Goal: Task Accomplishment & Management: Use online tool/utility

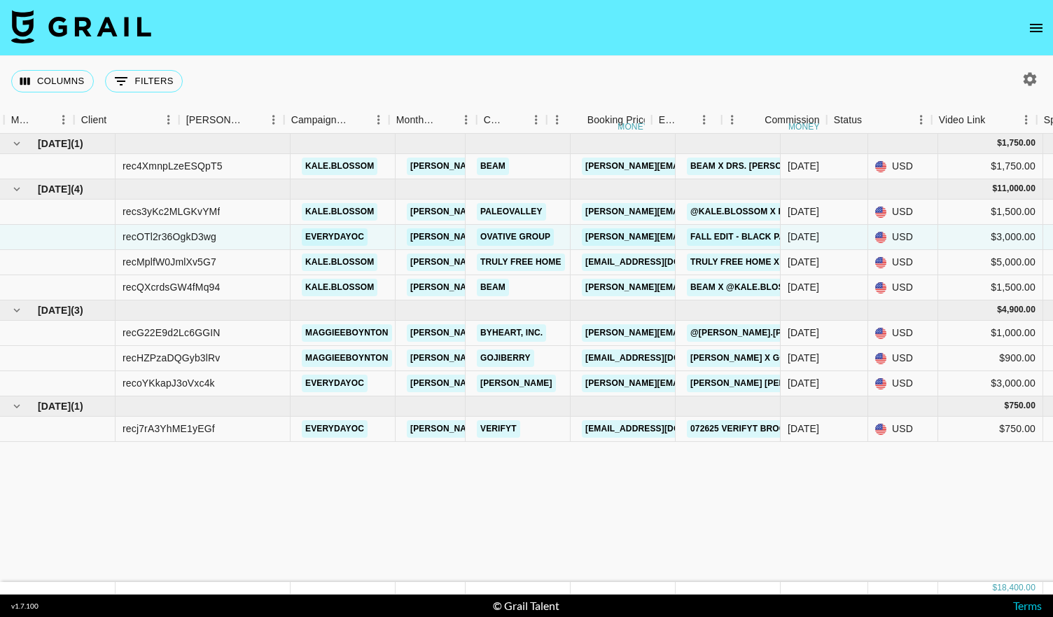
scroll to position [0, 391]
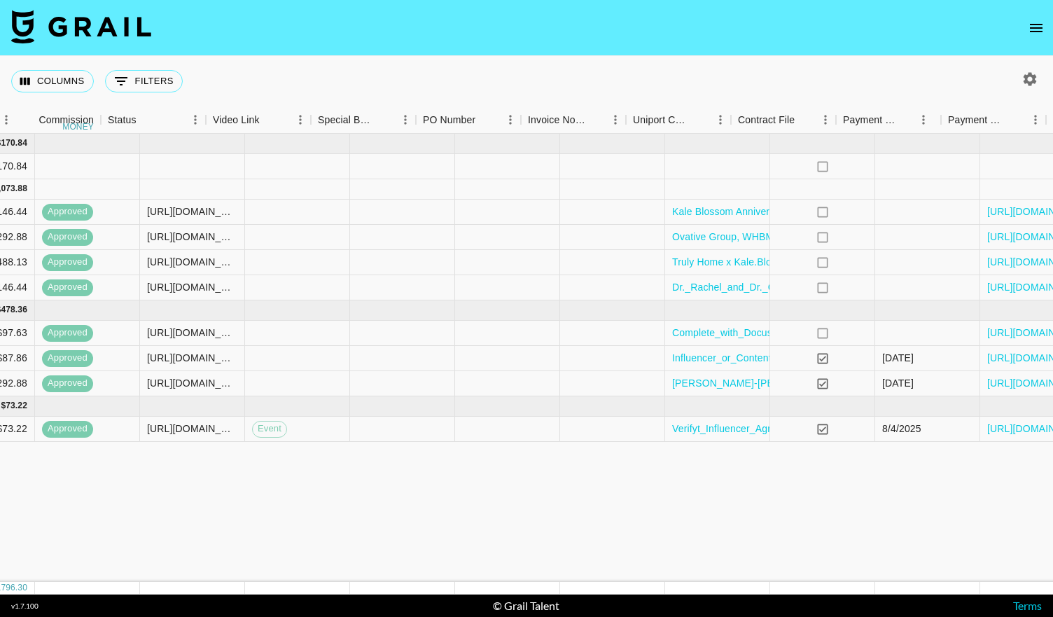
scroll to position [0, 1271]
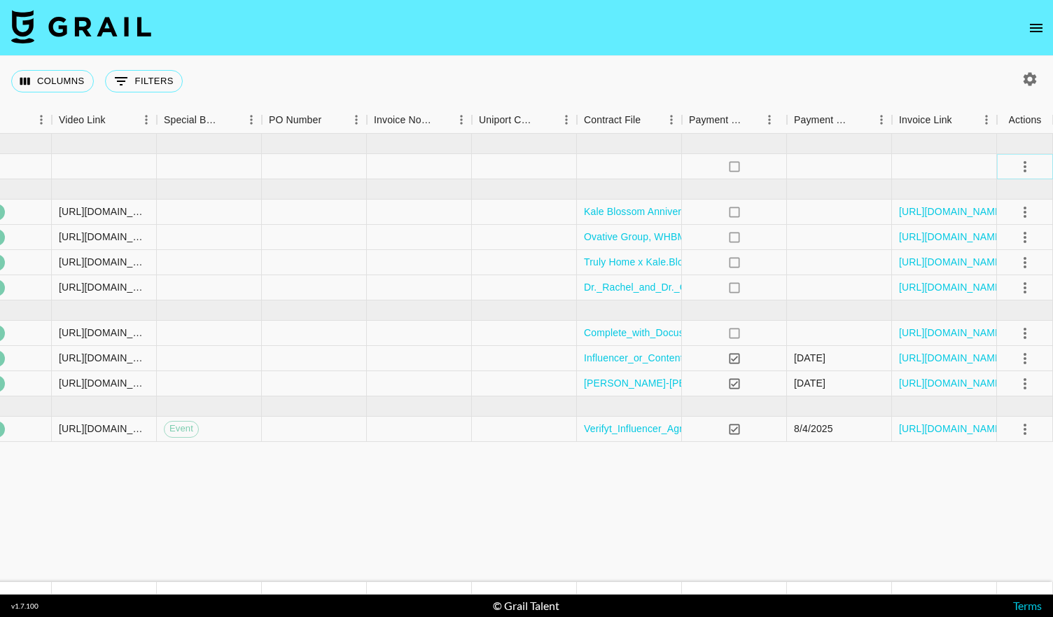
click at [1020, 167] on icon "select merge strategy" at bounding box center [1024, 166] width 17 height 17
click at [984, 299] on div "Approve" at bounding box center [994, 297] width 43 height 17
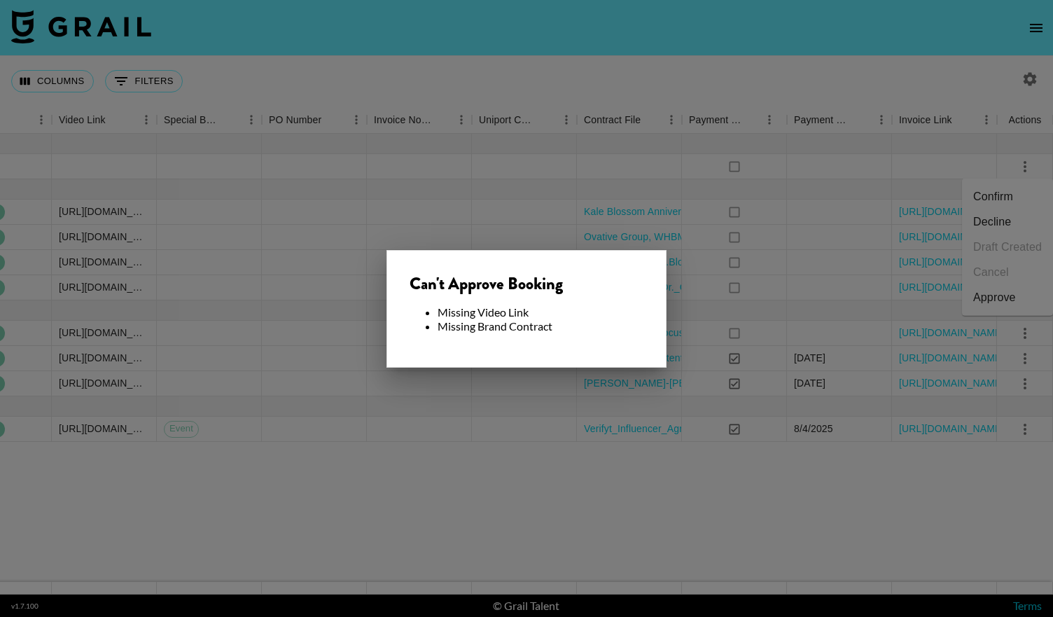
click at [875, 174] on div at bounding box center [526, 308] width 1053 height 617
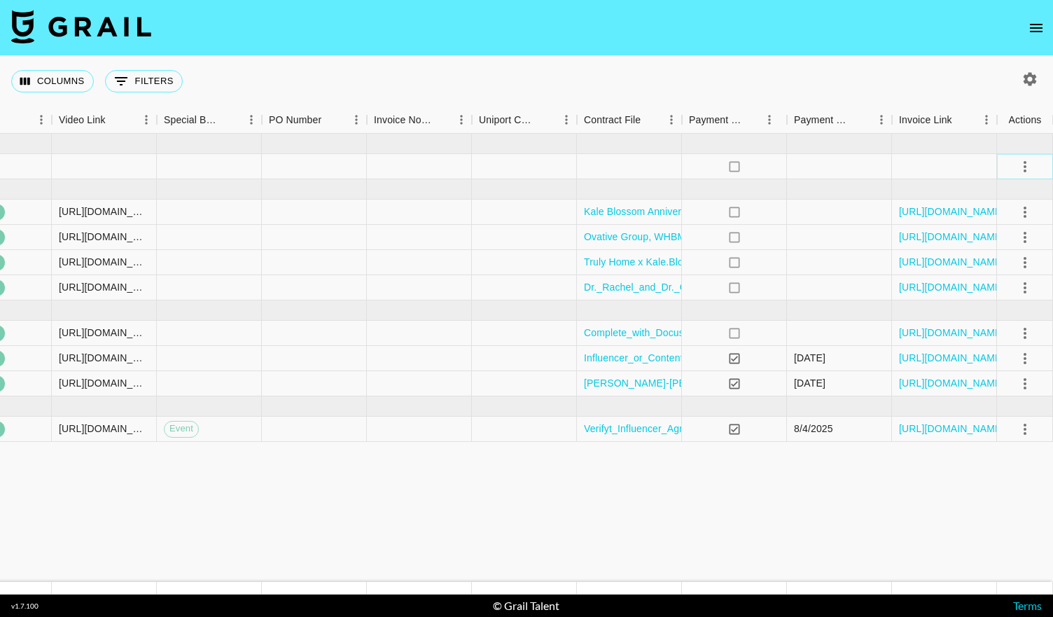
click at [1023, 167] on icon "select merge strategy" at bounding box center [1024, 166] width 17 height 17
click at [1005, 195] on li "Confirm" at bounding box center [1007, 196] width 91 height 25
click at [626, 165] on div at bounding box center [629, 166] width 105 height 25
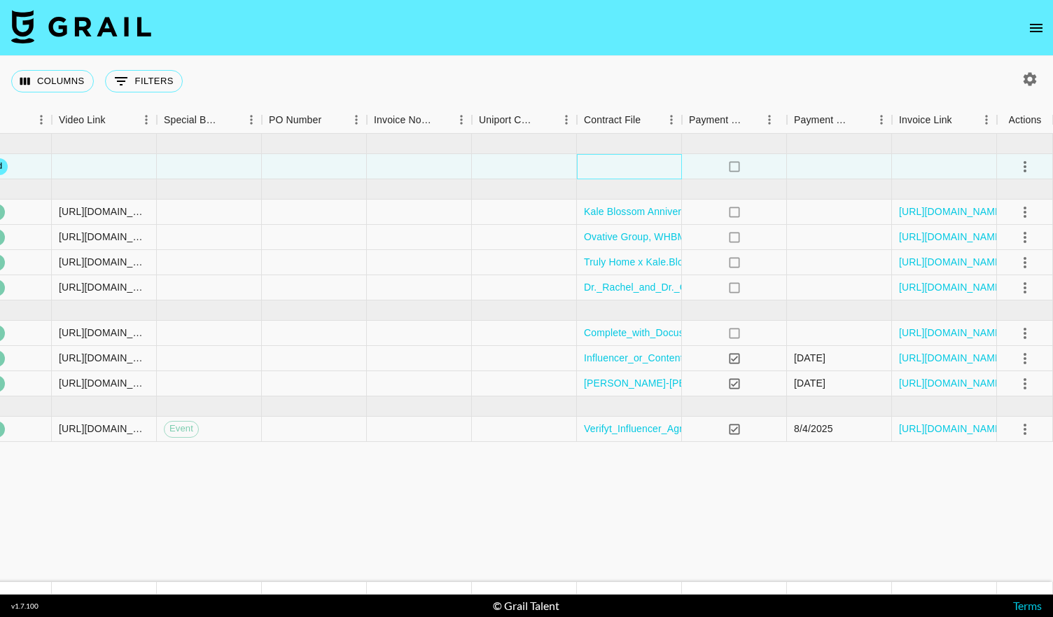
click at [626, 165] on div at bounding box center [629, 166] width 105 height 25
click at [605, 167] on div at bounding box center [629, 166] width 105 height 25
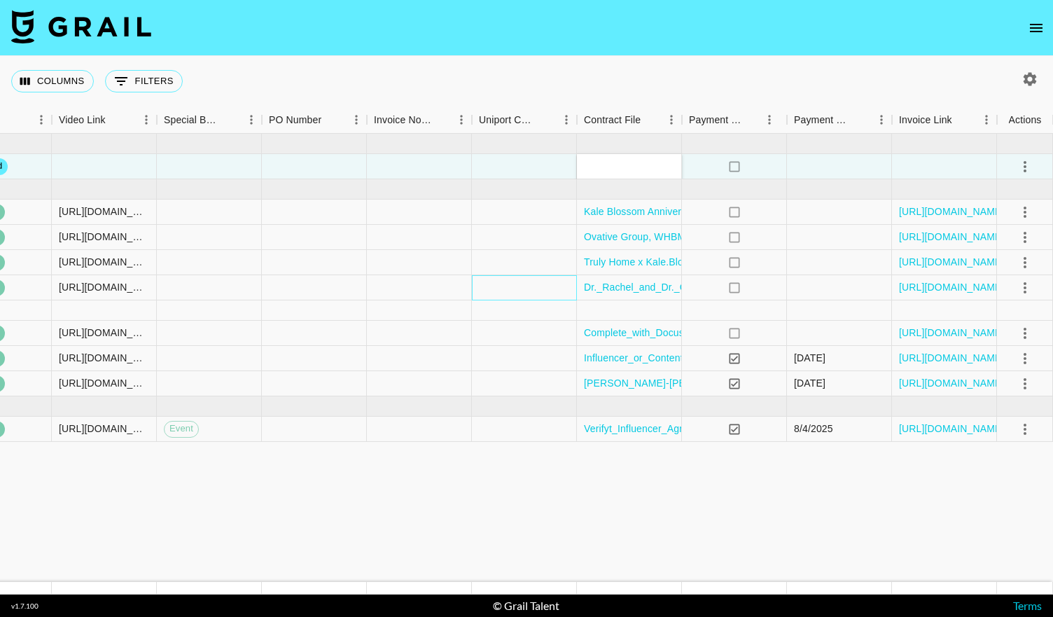
click at [513, 297] on div at bounding box center [524, 287] width 105 height 25
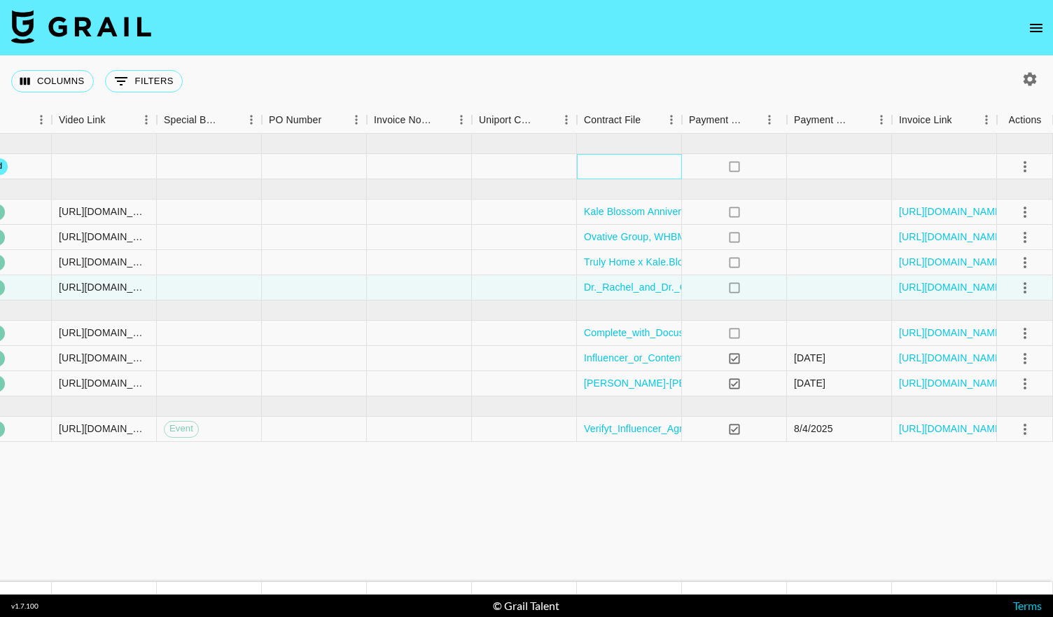
click at [598, 171] on div at bounding box center [629, 166] width 105 height 25
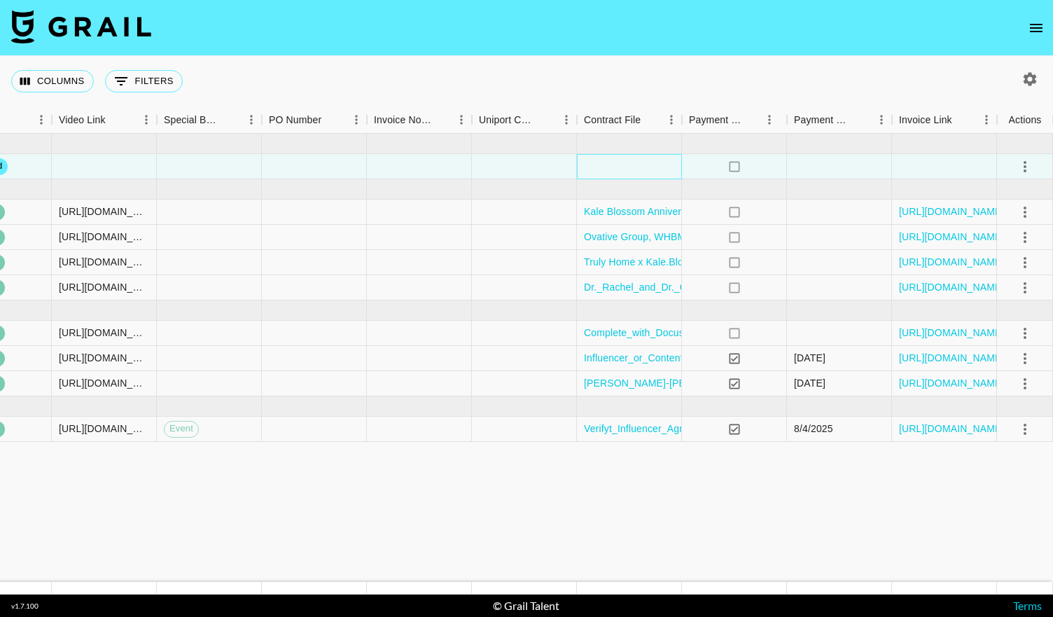
click at [598, 171] on div at bounding box center [629, 166] width 105 height 25
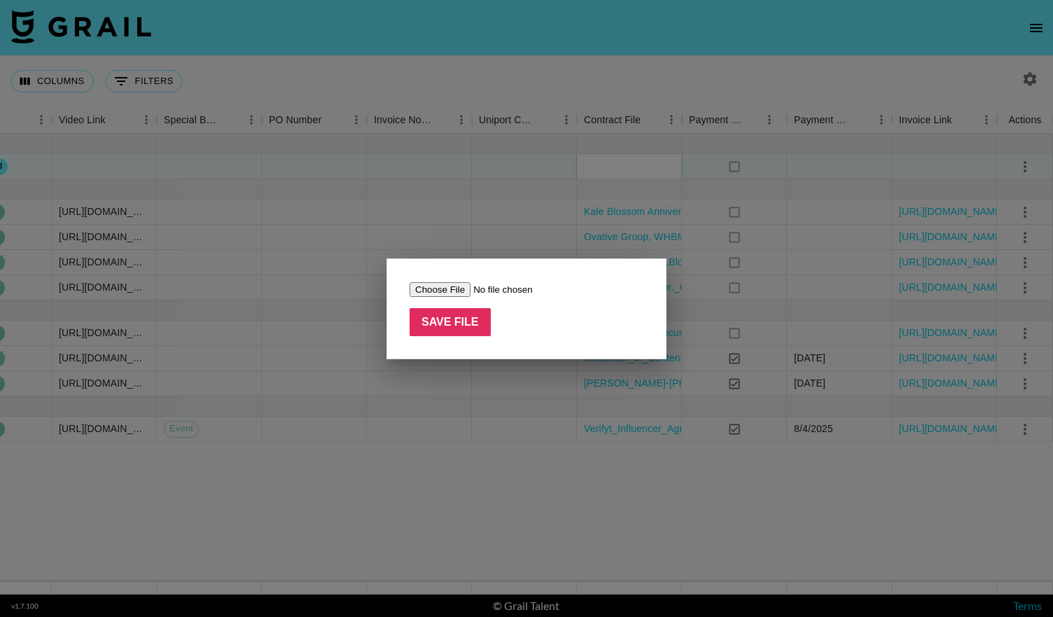
click at [455, 293] on input "file" at bounding box center [497, 289] width 177 height 15
type input "C:\fakepath\kale.blossomx Beam [DATE]-[DATE] Agreement (2).pdf"
click at [469, 321] on input "Save File" at bounding box center [449, 322] width 81 height 28
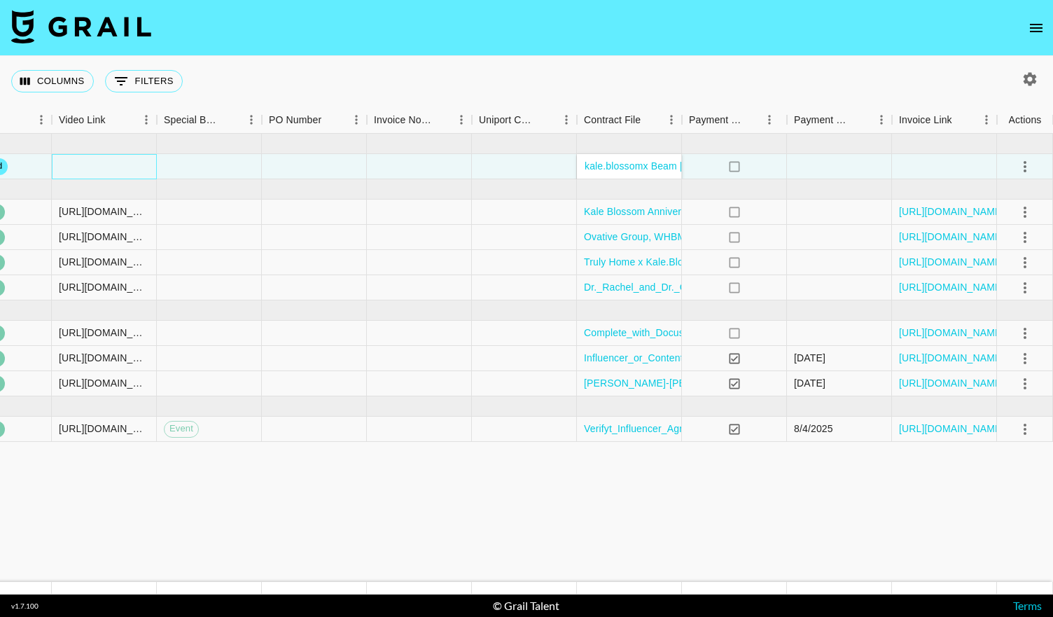
click at [113, 157] on div at bounding box center [104, 166] width 105 height 25
click at [98, 164] on input "text" at bounding box center [103, 165] width 103 height 11
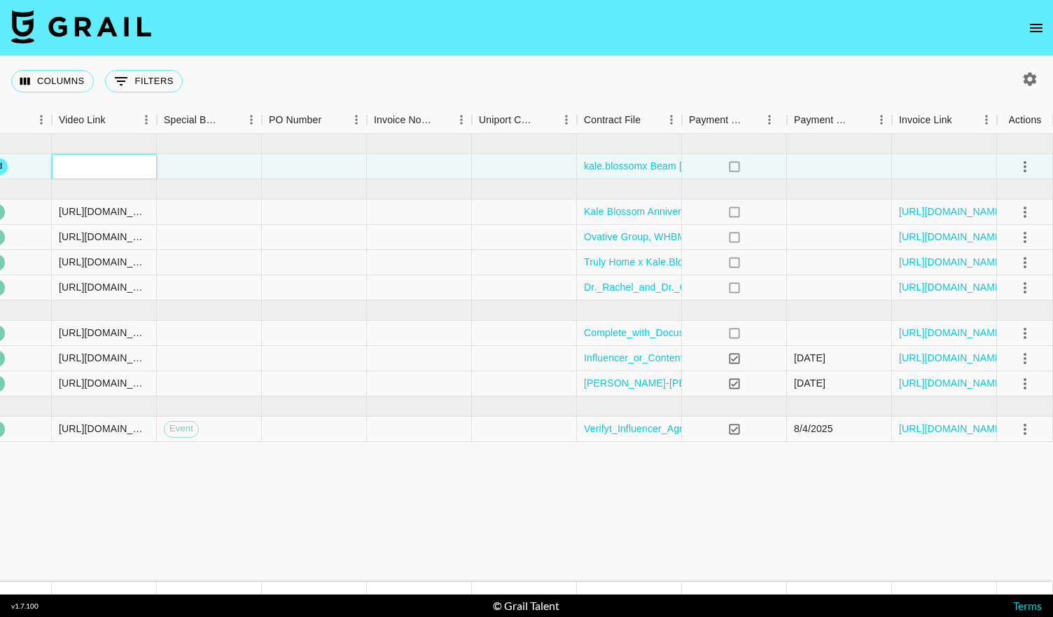
paste input "[URL][DOMAIN_NAME]"
type input "[URL][DOMAIN_NAME]"
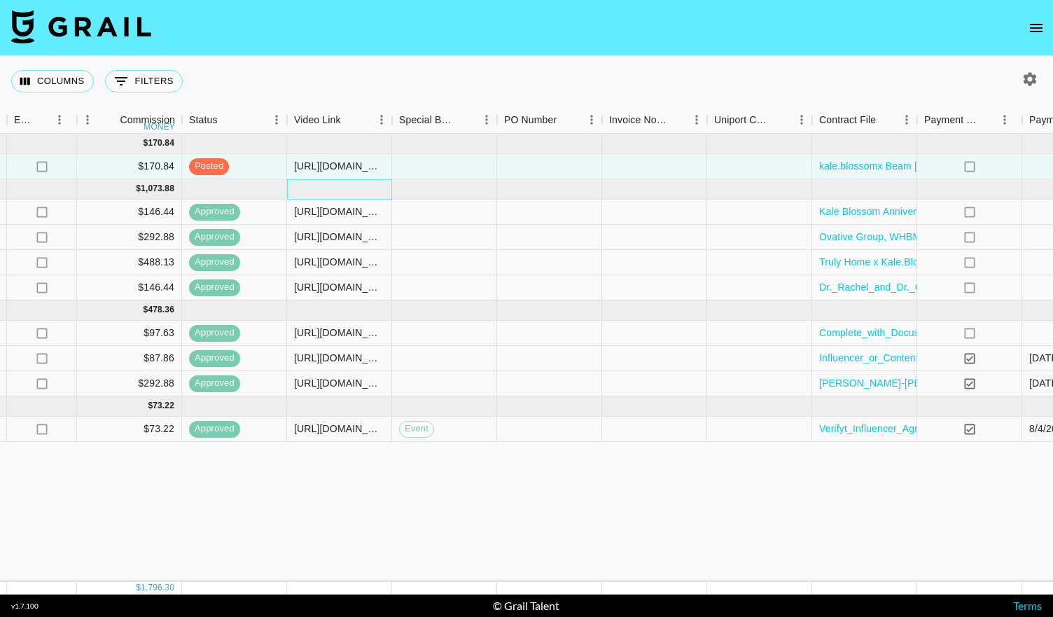
scroll to position [0, 1037]
click at [319, 211] on div "[URL][DOMAIN_NAME]" at bounding box center [338, 211] width 90 height 14
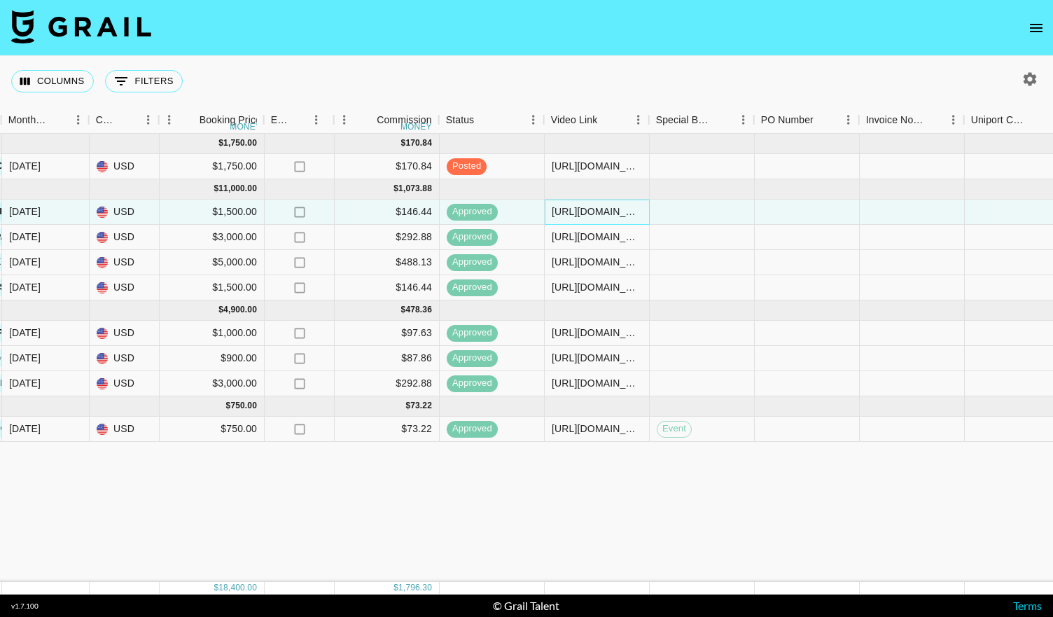
scroll to position [0, 779]
click at [572, 211] on div "[URL][DOMAIN_NAME]" at bounding box center [596, 211] width 90 height 14
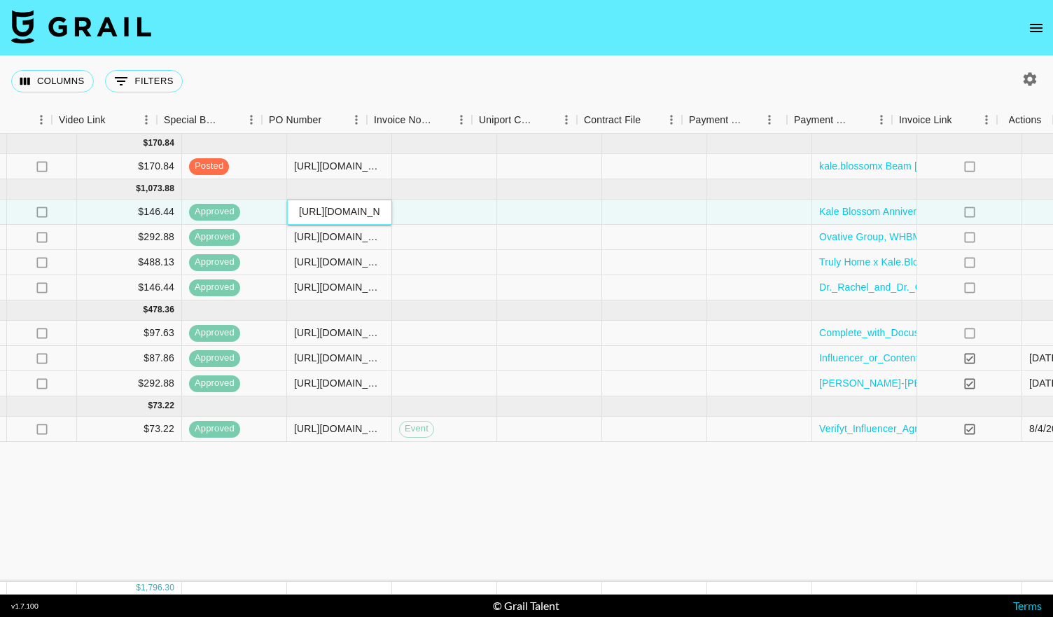
scroll to position [0, 1271]
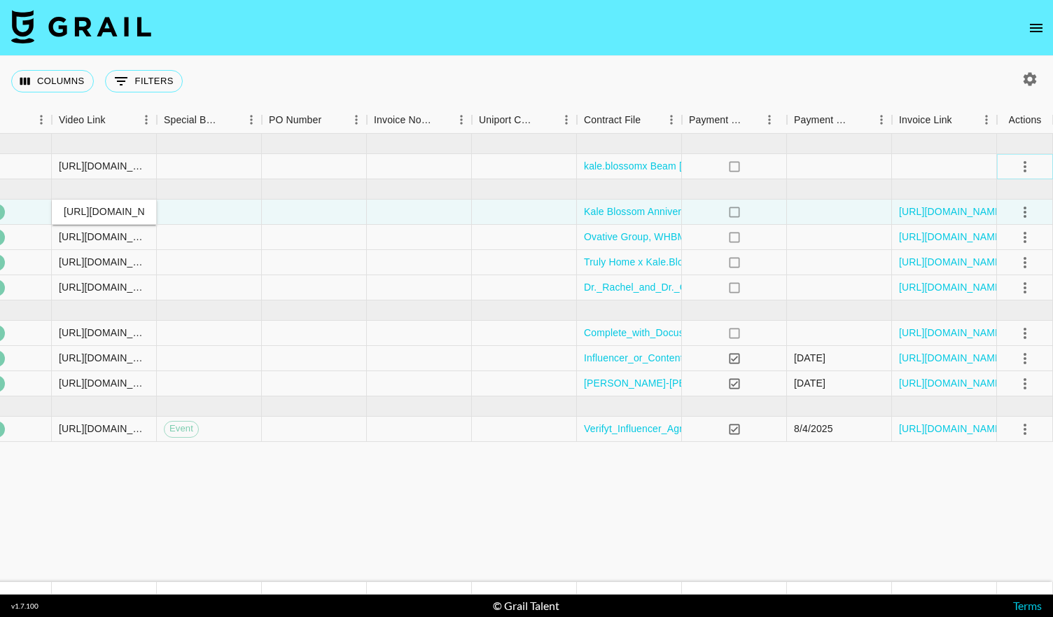
click at [1023, 164] on icon "select merge strategy" at bounding box center [1024, 166] width 17 height 17
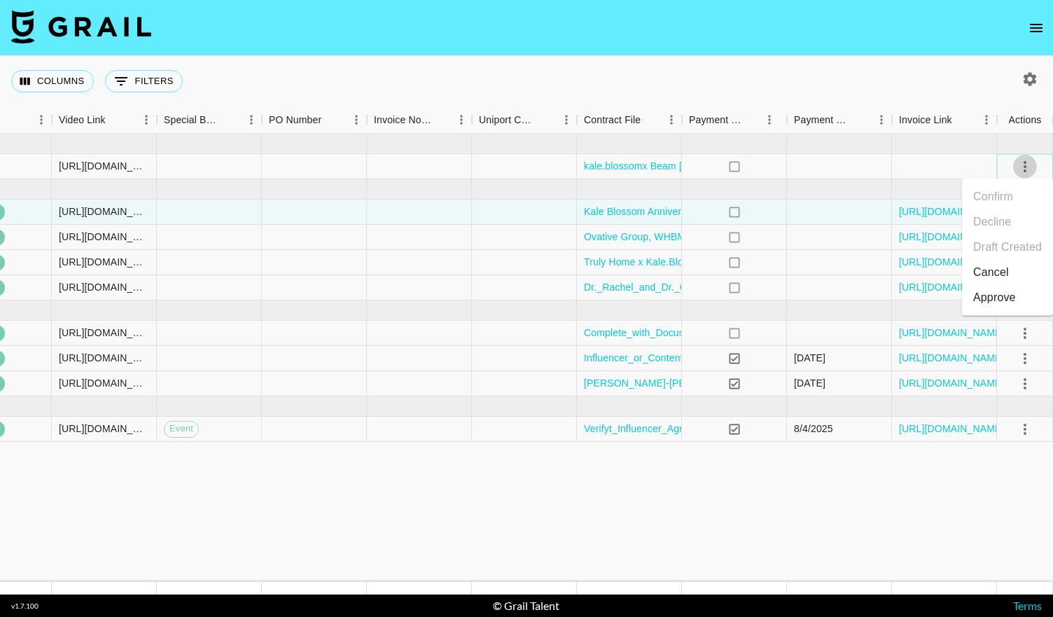
click at [1023, 164] on icon "select merge strategy" at bounding box center [1024, 166] width 17 height 17
click at [1013, 170] on div at bounding box center [1025, 167] width 24 height 24
click at [1021, 166] on icon "select merge strategy" at bounding box center [1024, 166] width 17 height 17
click at [978, 292] on div "Approve" at bounding box center [994, 297] width 43 height 17
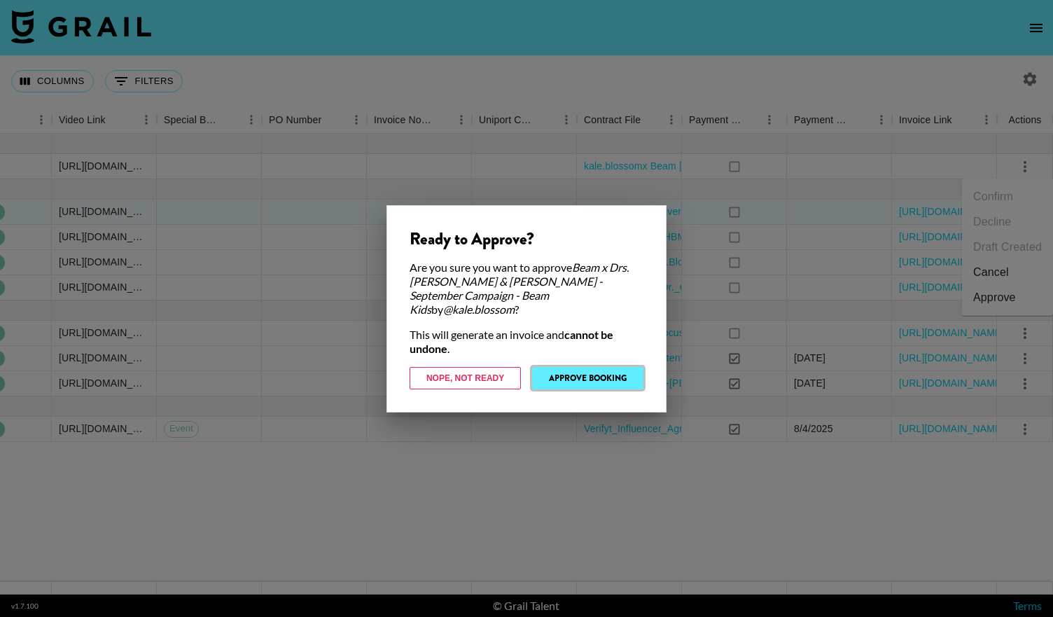
click at [595, 368] on button "Approve Booking" at bounding box center [587, 378] width 111 height 22
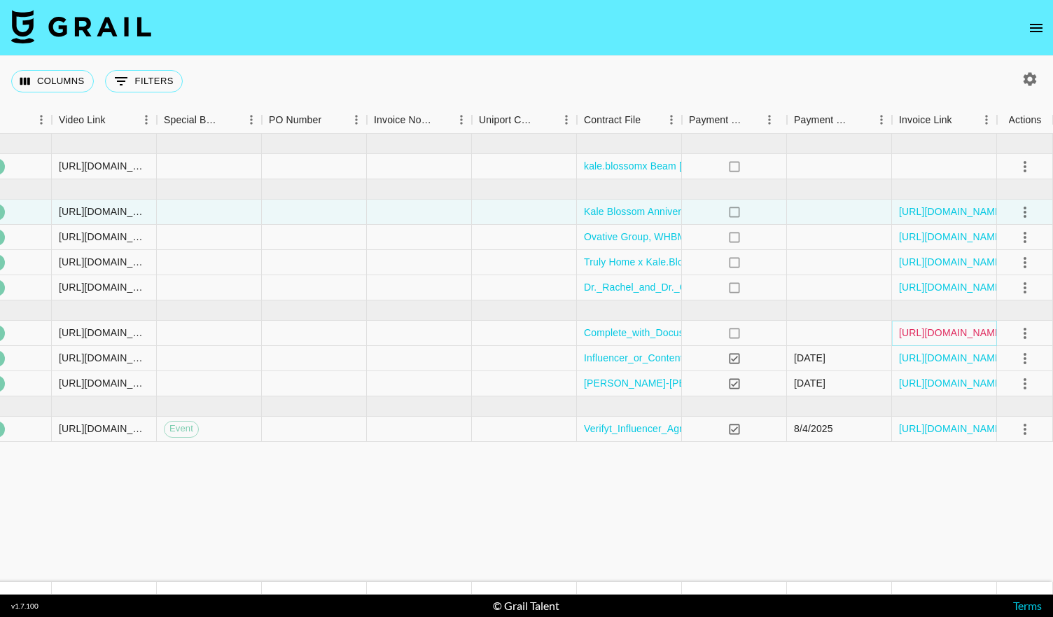
click at [931, 334] on link "[URL][DOMAIN_NAME]" at bounding box center [952, 332] width 106 height 14
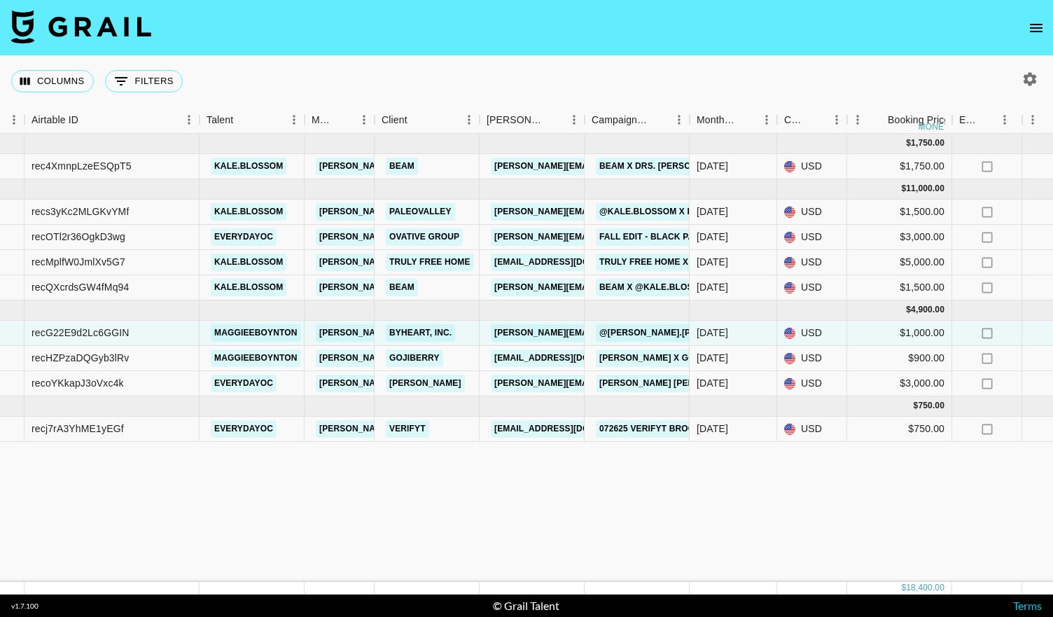
scroll to position [0, 0]
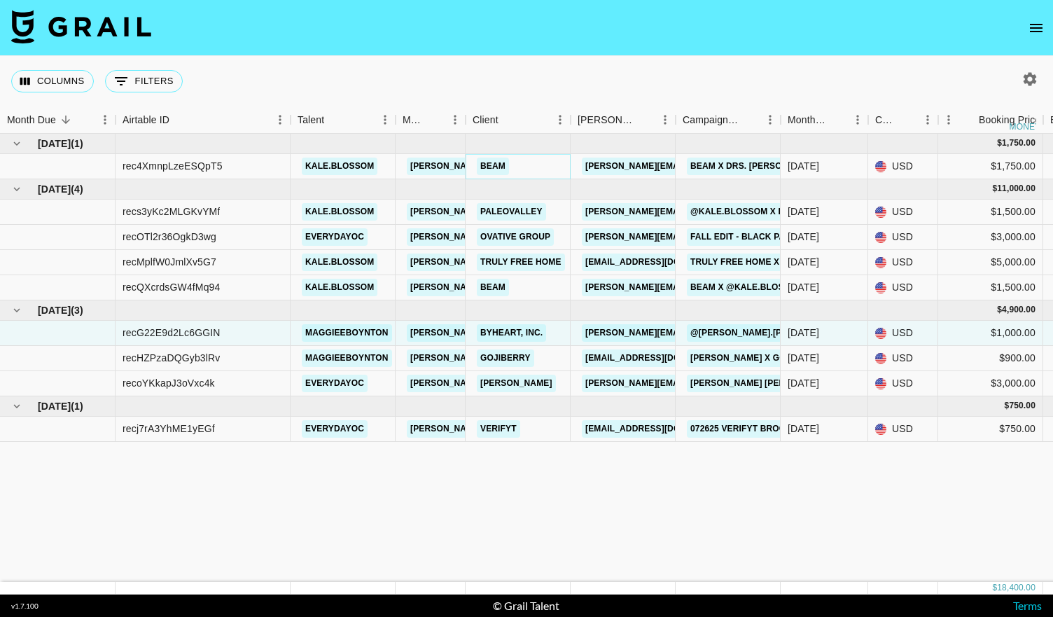
click at [497, 162] on link "Beam" at bounding box center [493, 165] width 32 height 17
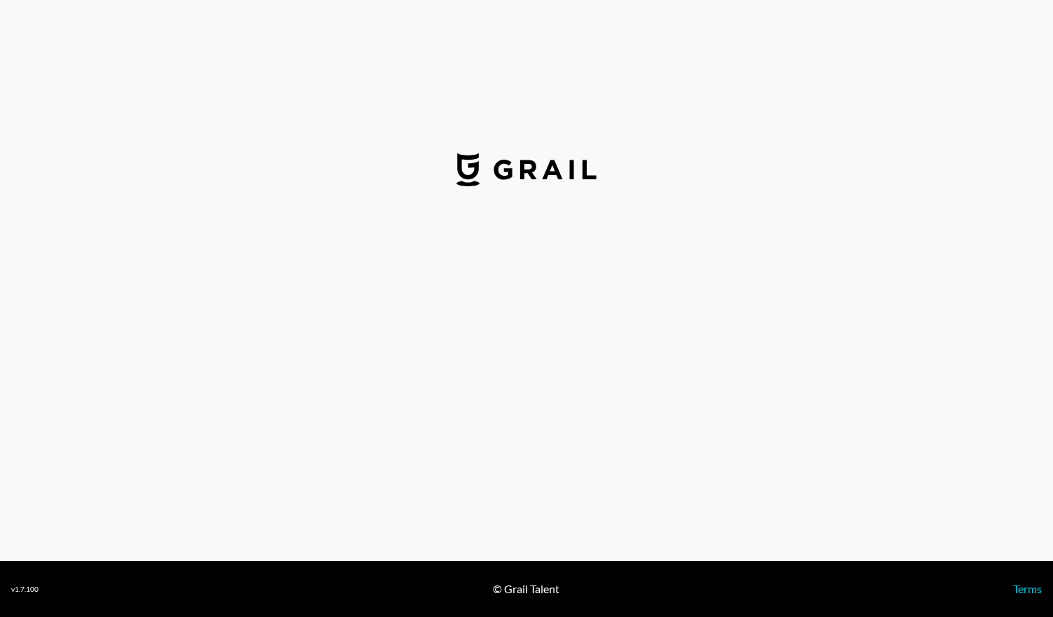
select select "USD"
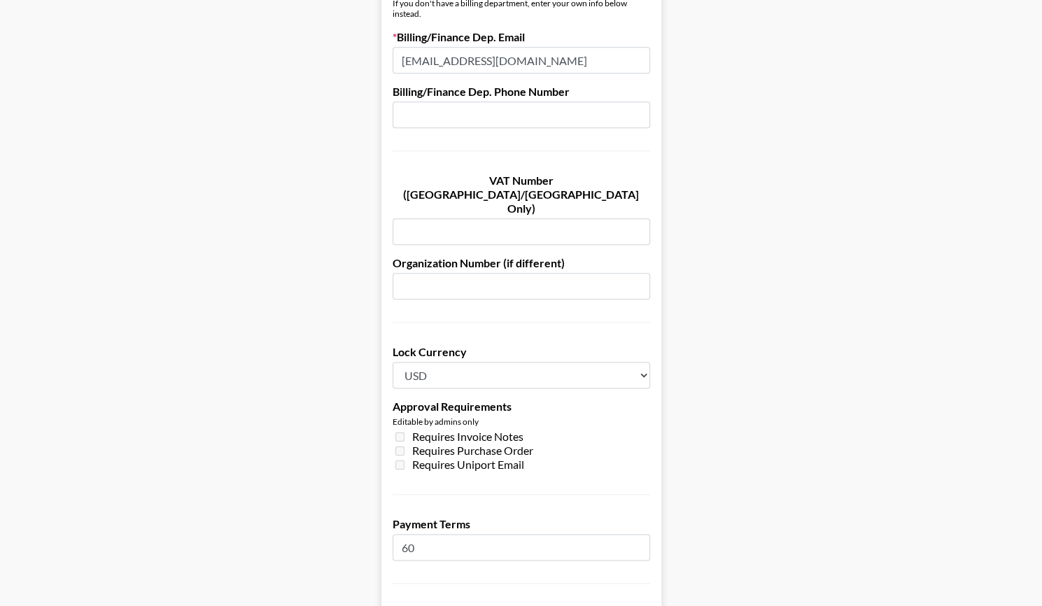
scroll to position [995, 0]
